Goal: Task Accomplishment & Management: Manage account settings

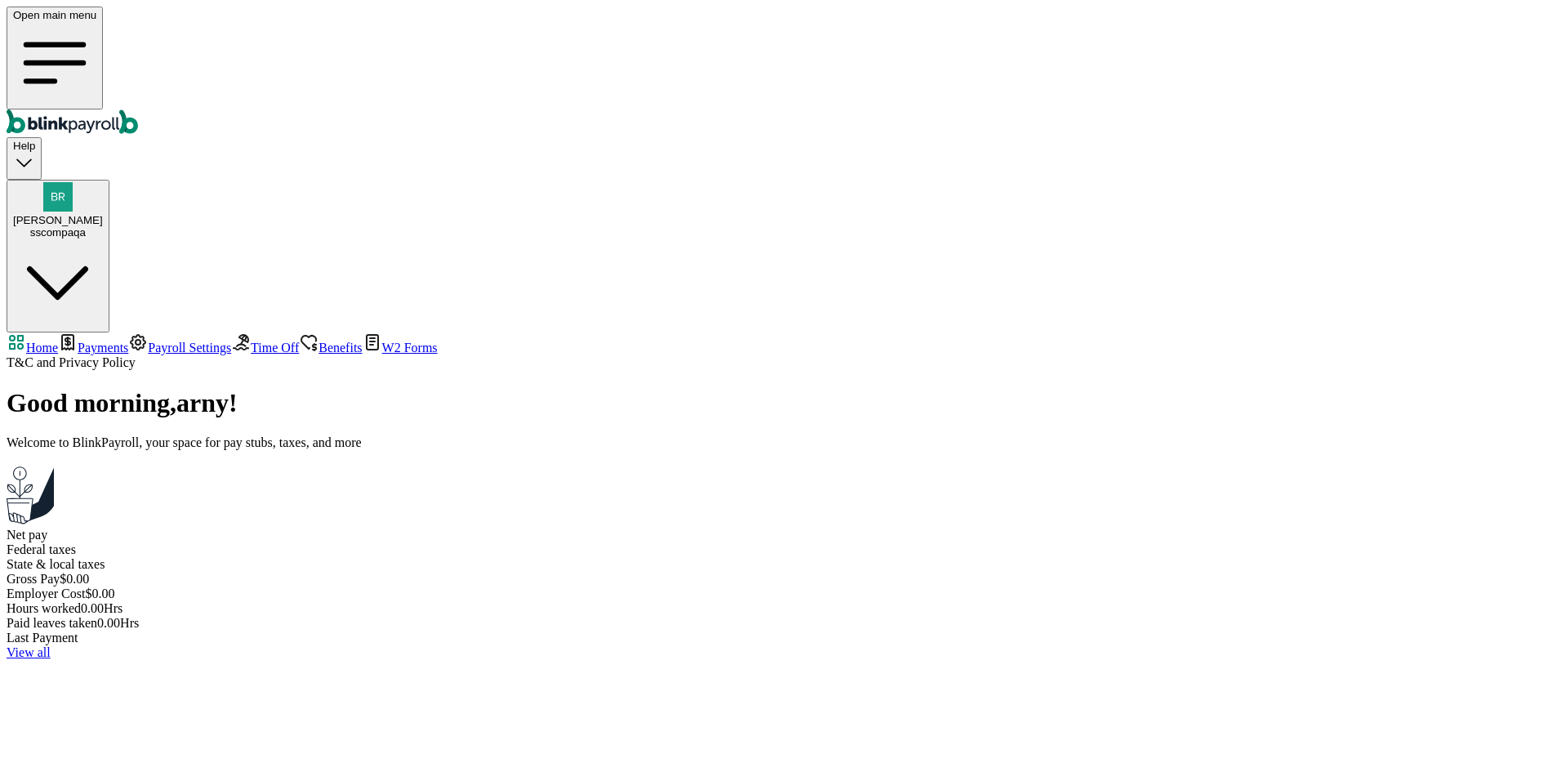
select select "2025"
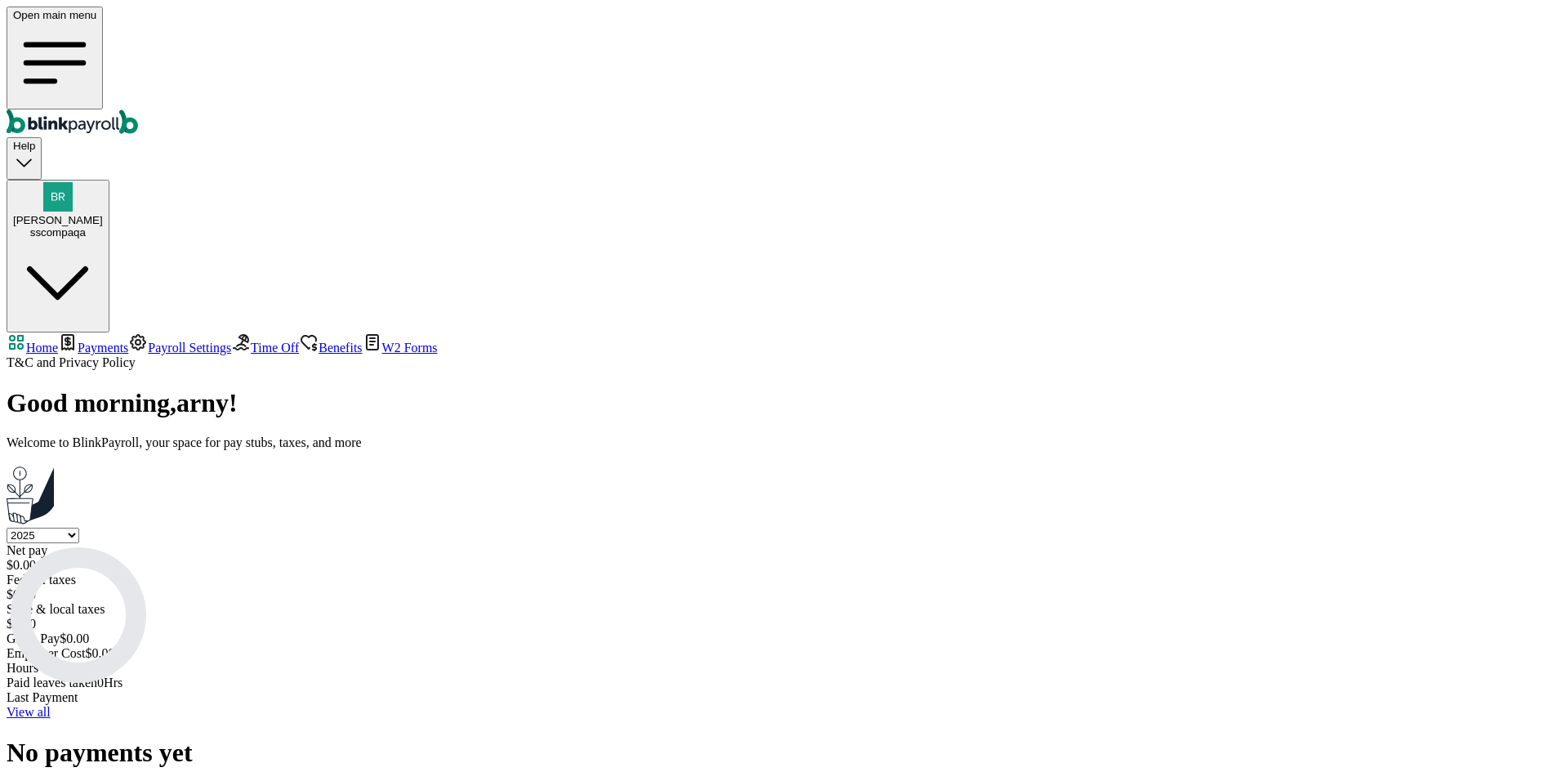
click at [88, 341] on span "Payments" at bounding box center [103, 348] width 51 height 14
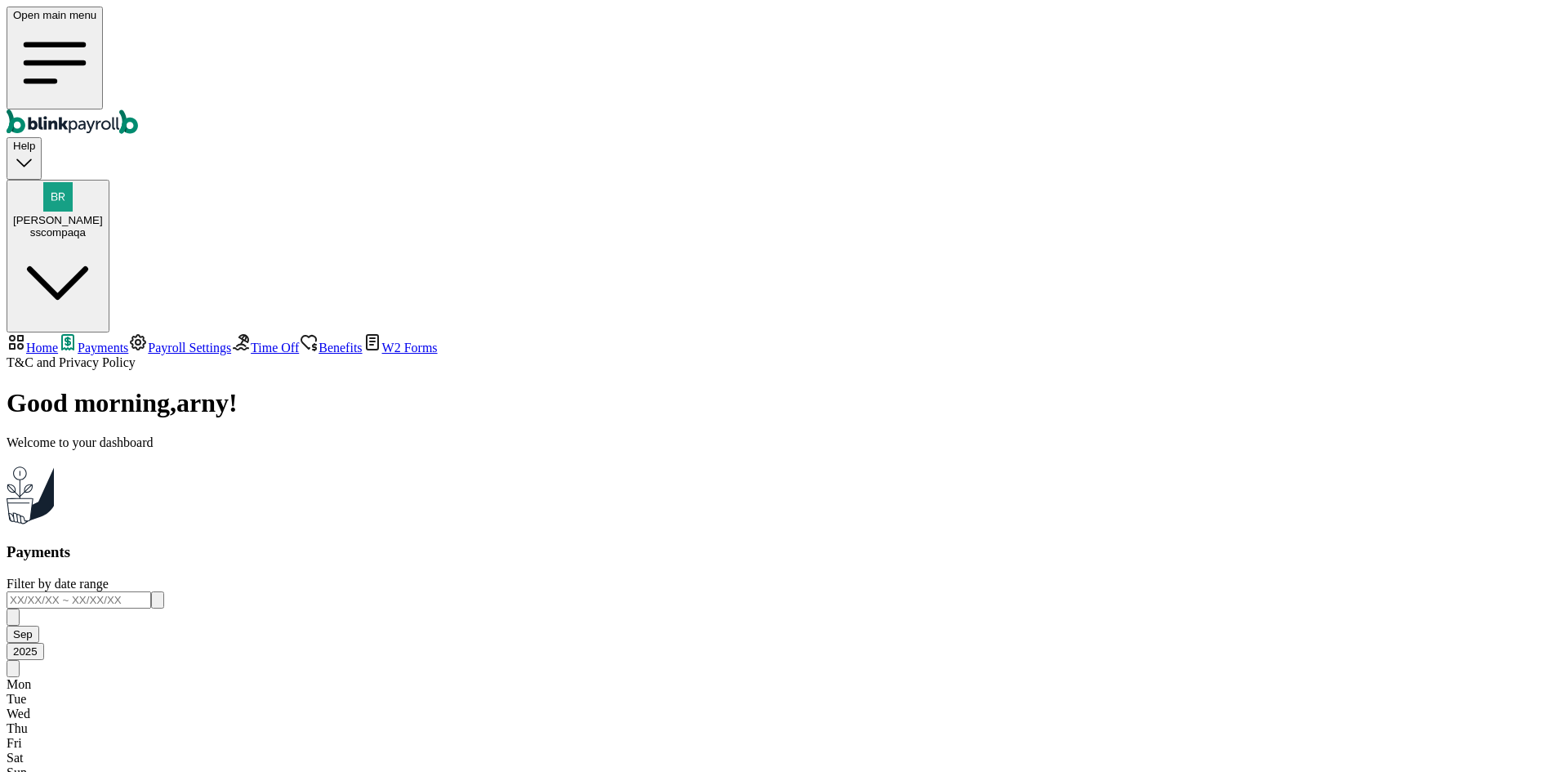
click at [148, 341] on span "Payroll Settings" at bounding box center [189, 348] width 83 height 14
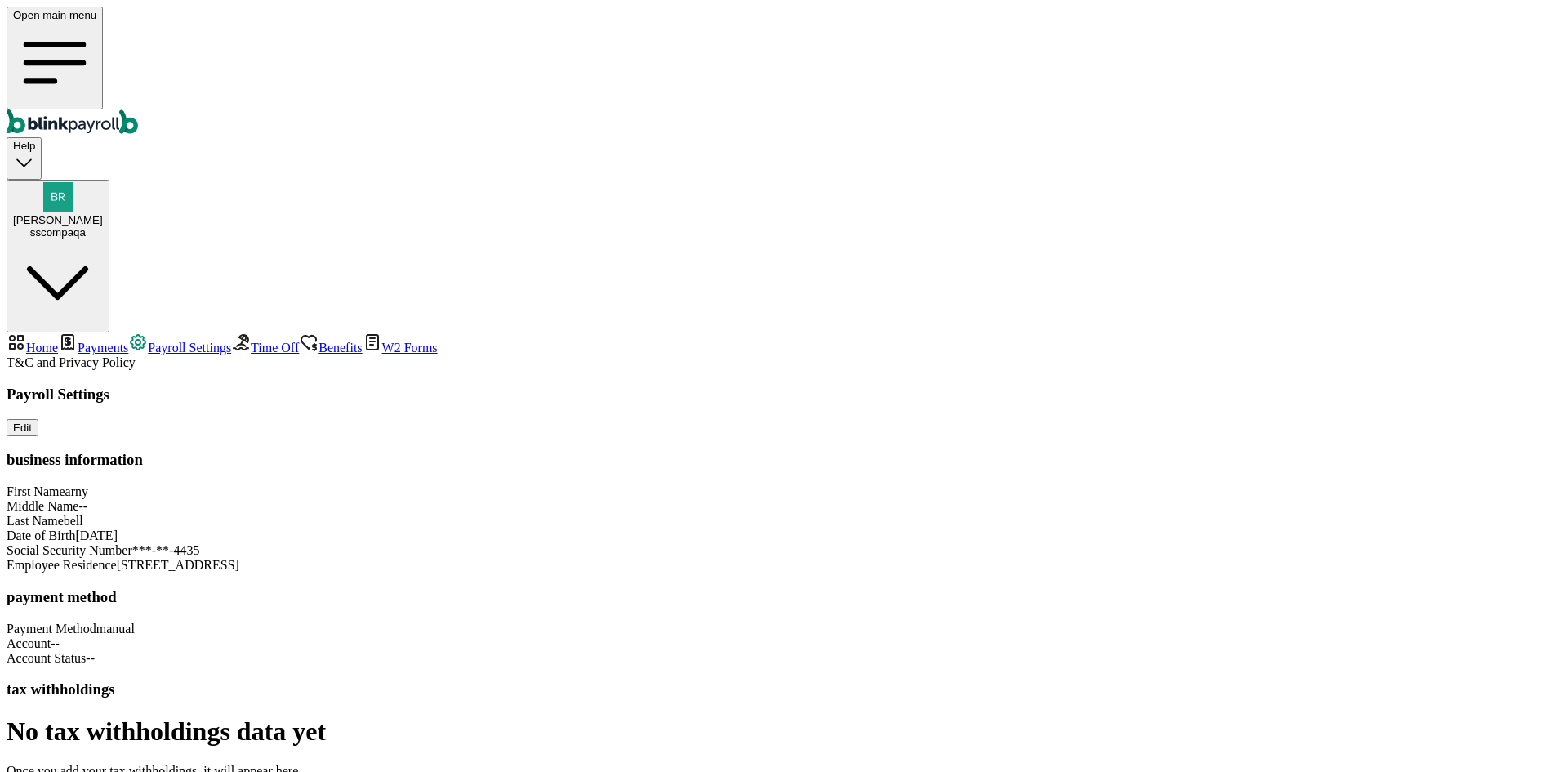
click at [251, 341] on span "Time Off" at bounding box center [275, 348] width 48 height 14
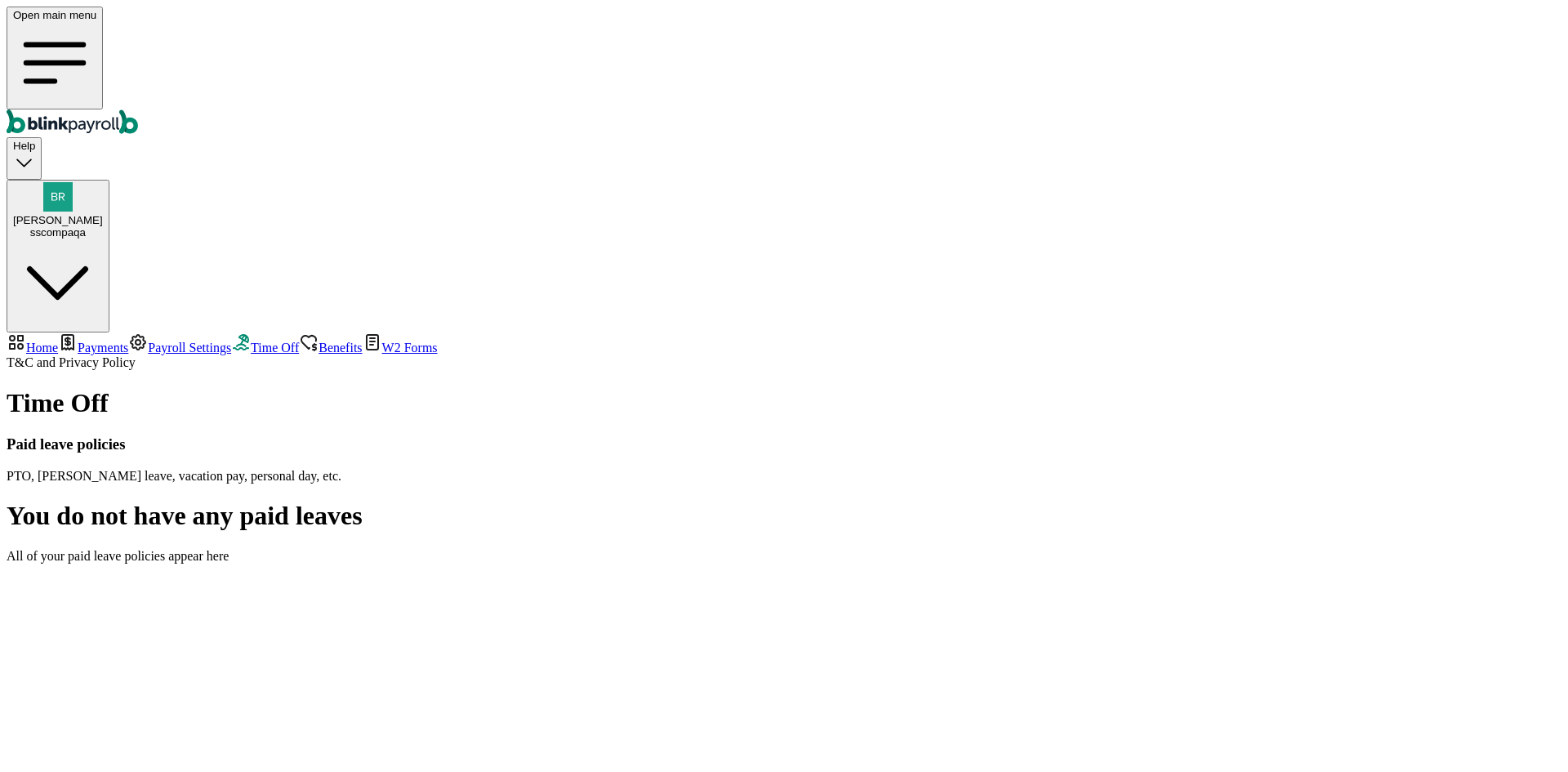
click at [319, 341] on span "Benefits" at bounding box center [340, 348] width 43 height 14
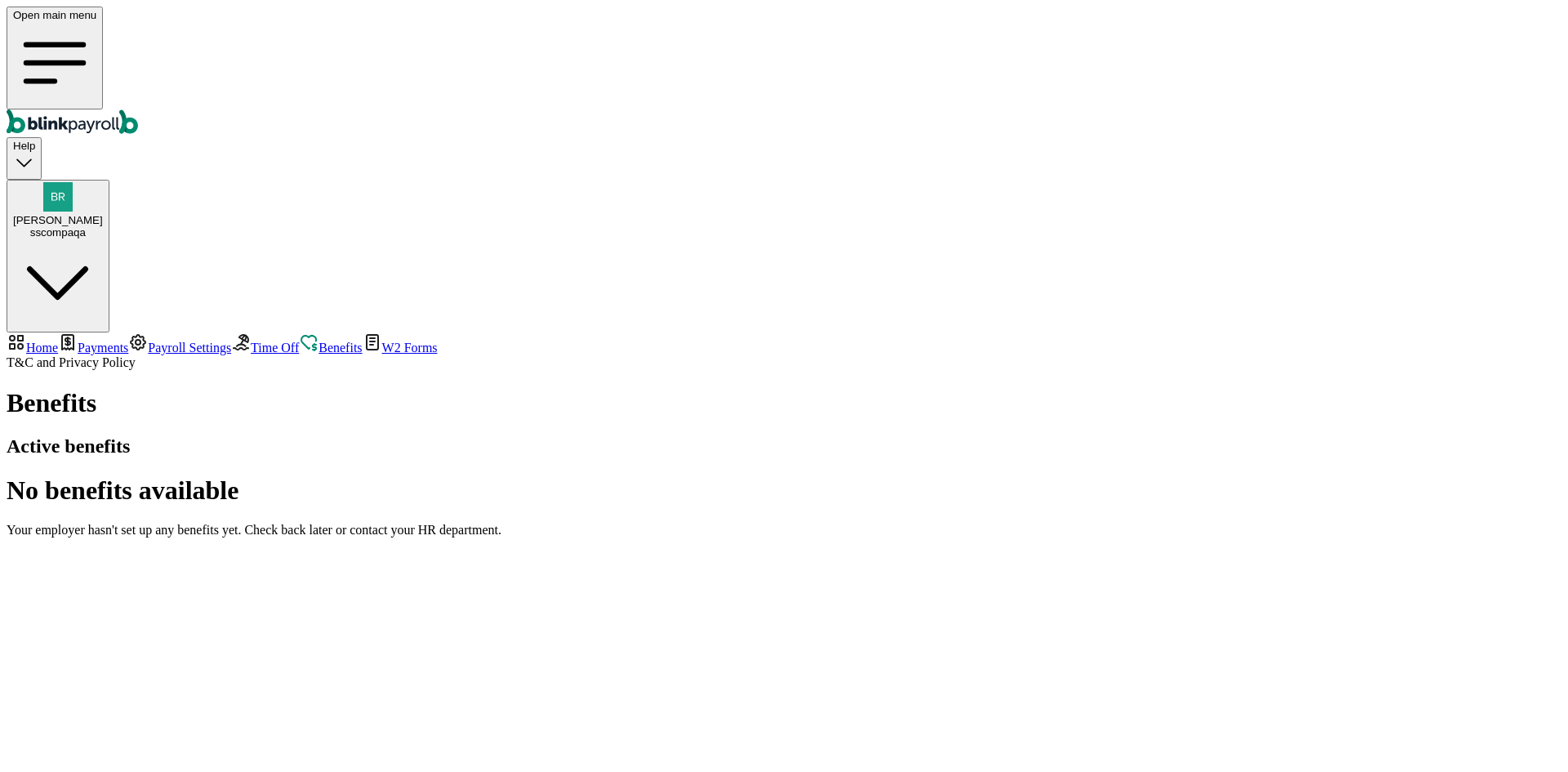
click at [382, 341] on span "W2 Forms" at bounding box center [410, 348] width 55 height 14
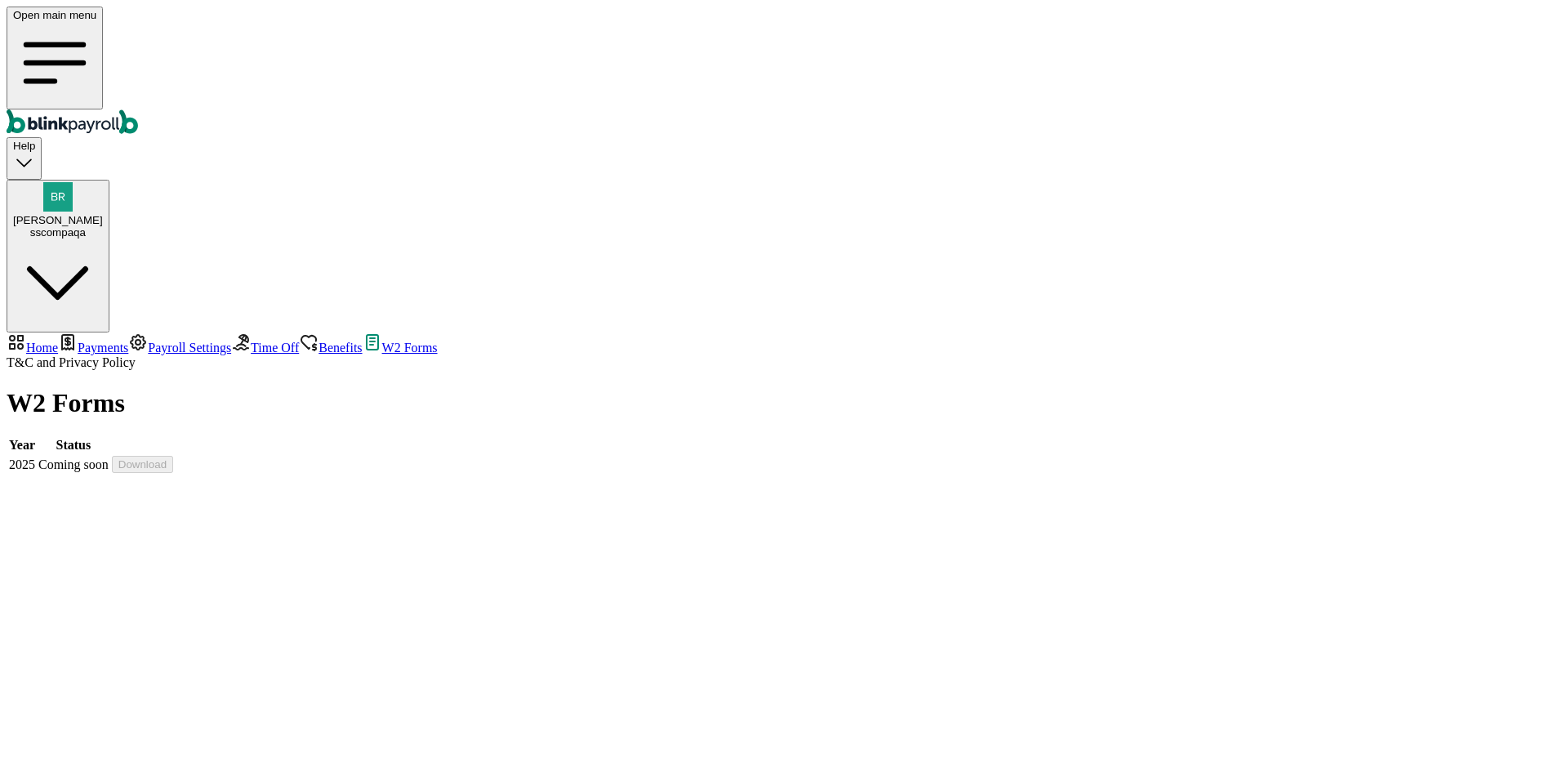
click at [93, 341] on span "Payments" at bounding box center [103, 348] width 51 height 14
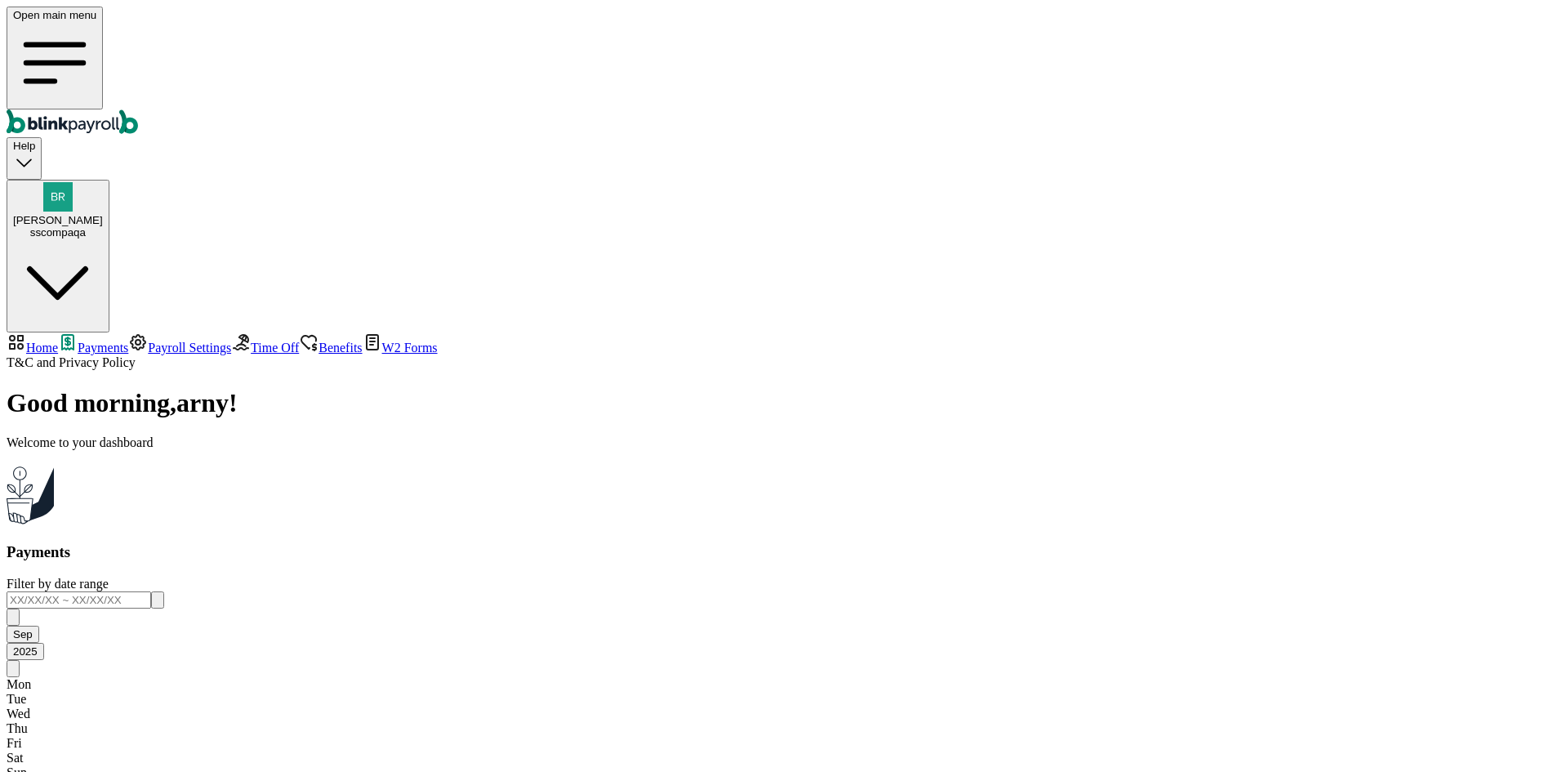
click at [58, 341] on span "Home" at bounding box center [42, 348] width 32 height 14
select select "2025"
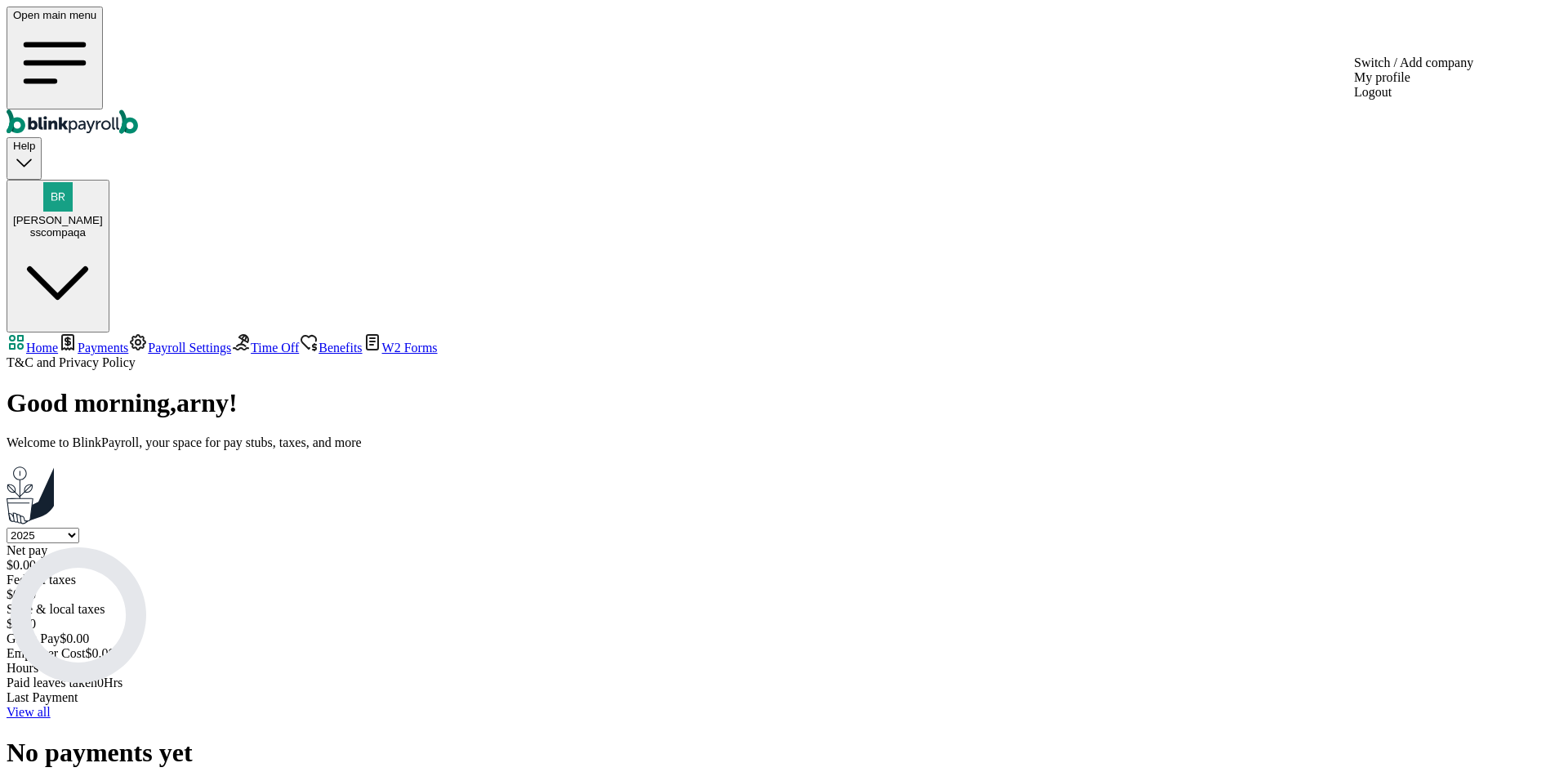
click at [103, 214] on span "[PERSON_NAME]" at bounding box center [58, 220] width 90 height 12
